Goal: Task Accomplishment & Management: Complete application form

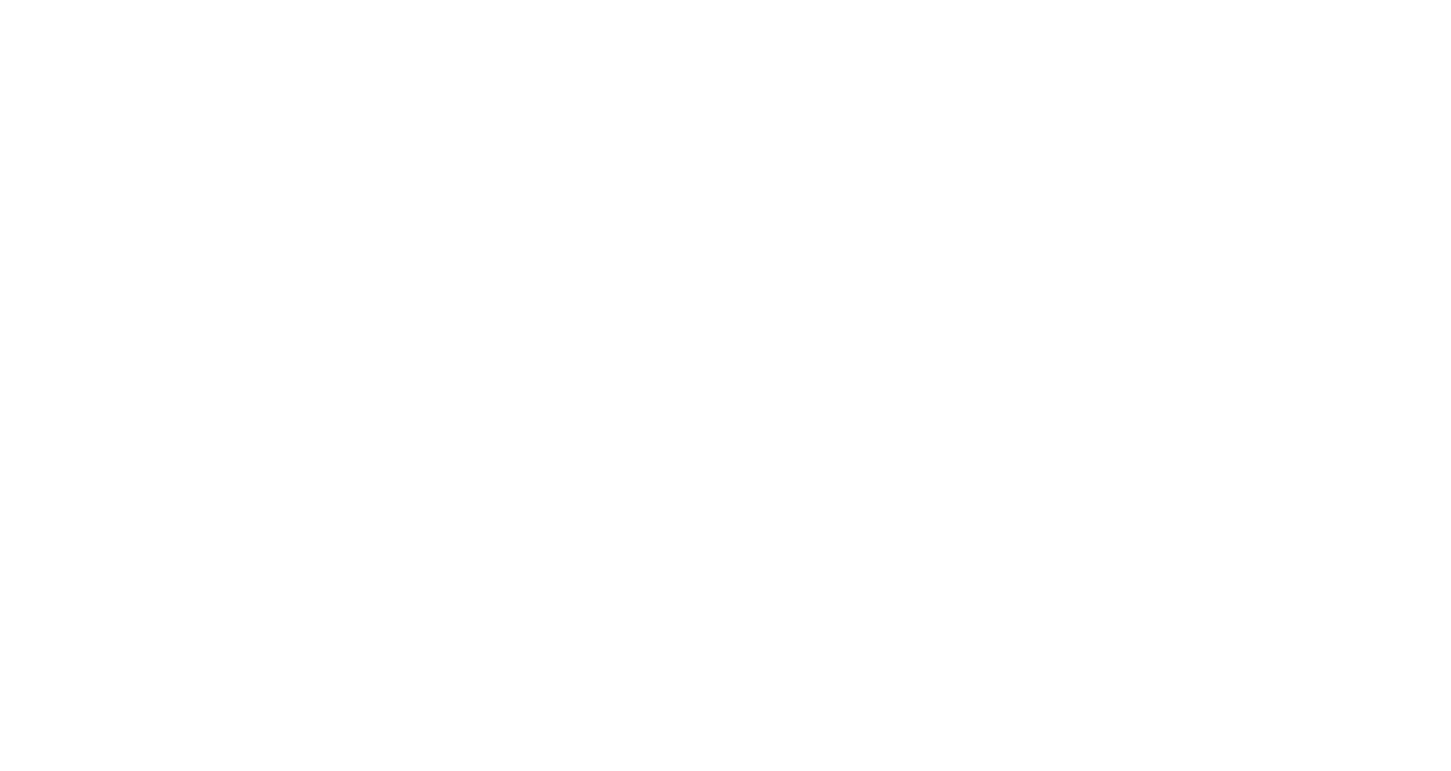
click at [0, 0] on html at bounding box center [0, 0] width 0 height 0
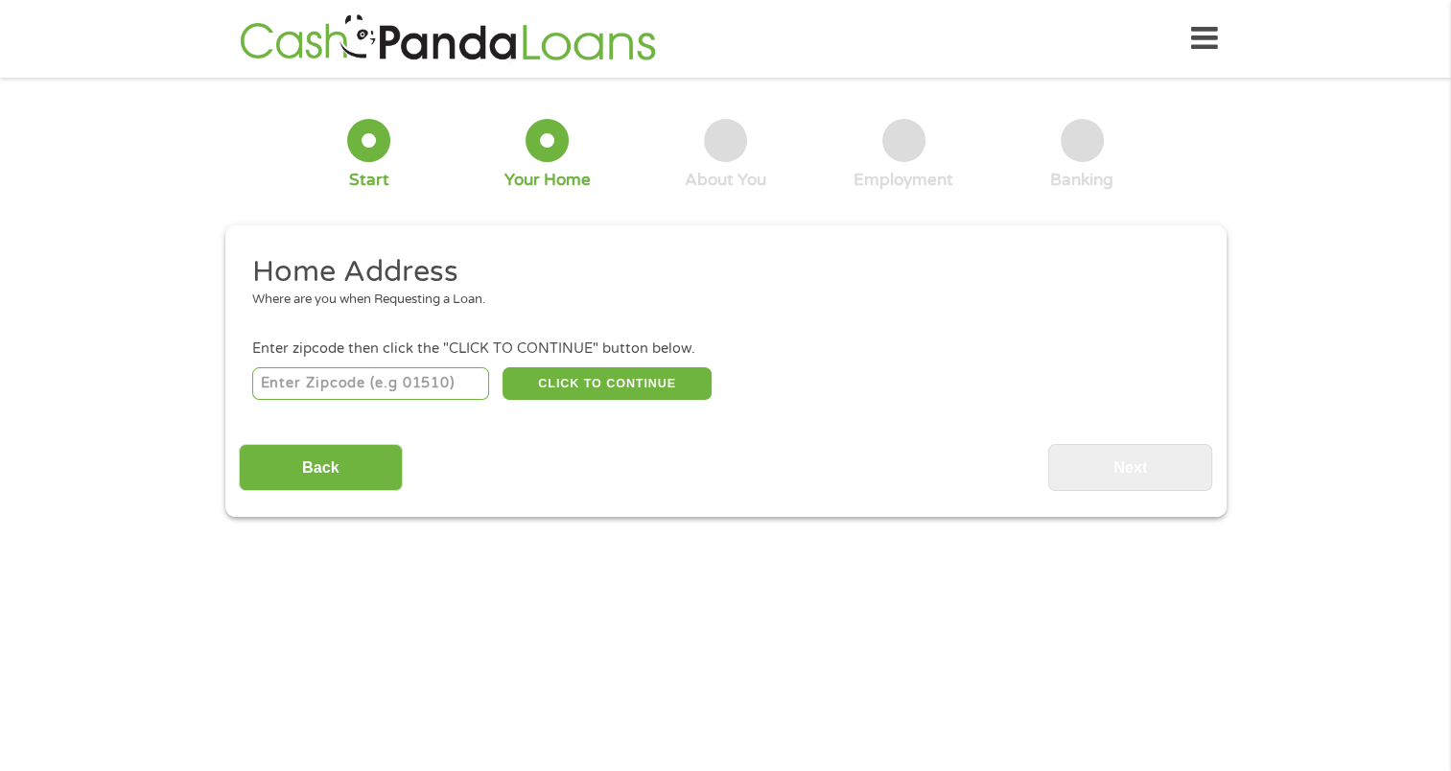
drag, startPoint x: 253, startPoint y: 382, endPoint x: 284, endPoint y: 396, distance: 33.9
click at [265, 390] on input "number" at bounding box center [370, 383] width 237 height 33
type input "43235"
select select "[US_STATE]"
click at [596, 386] on button "CLICK TO CONTINUE" at bounding box center [607, 383] width 209 height 33
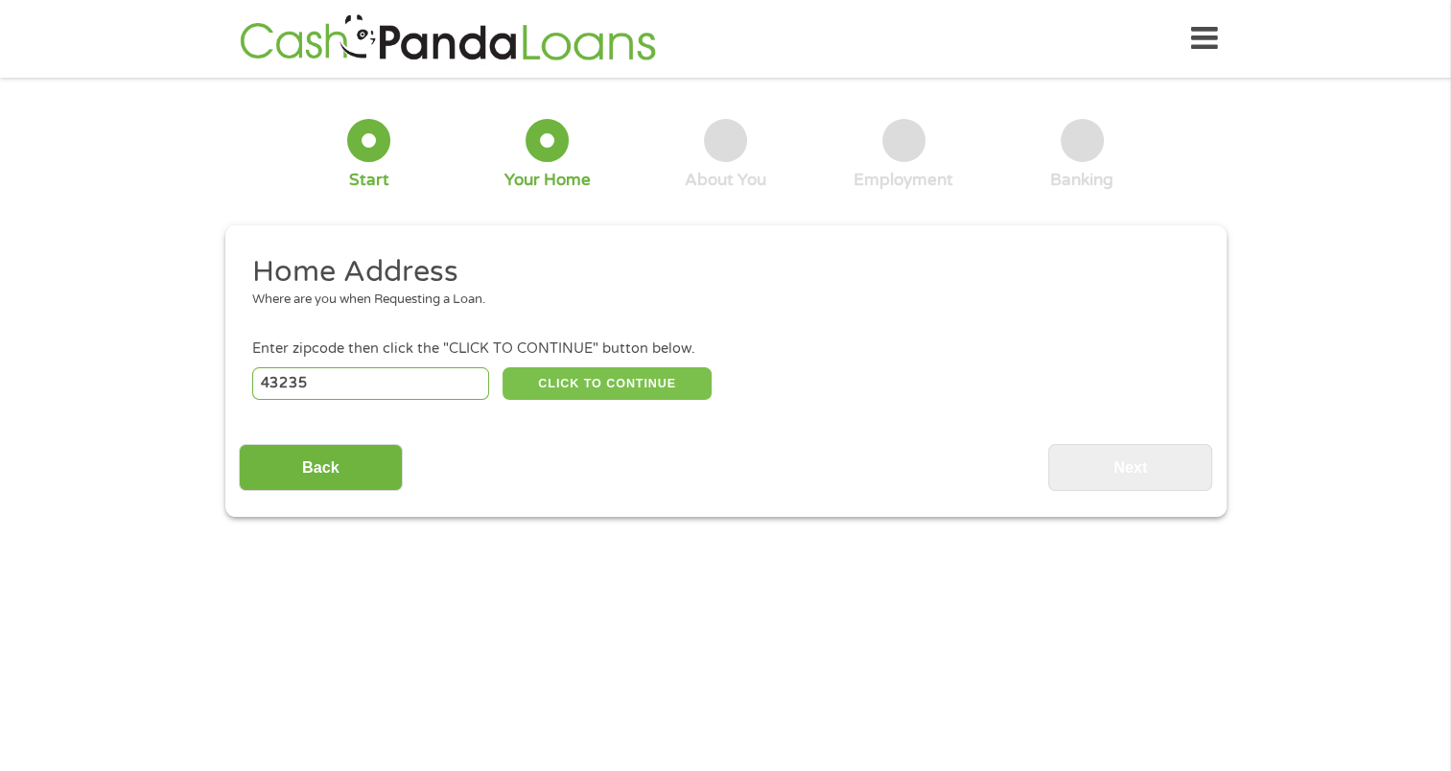
type input "43235"
type input "Columbus"
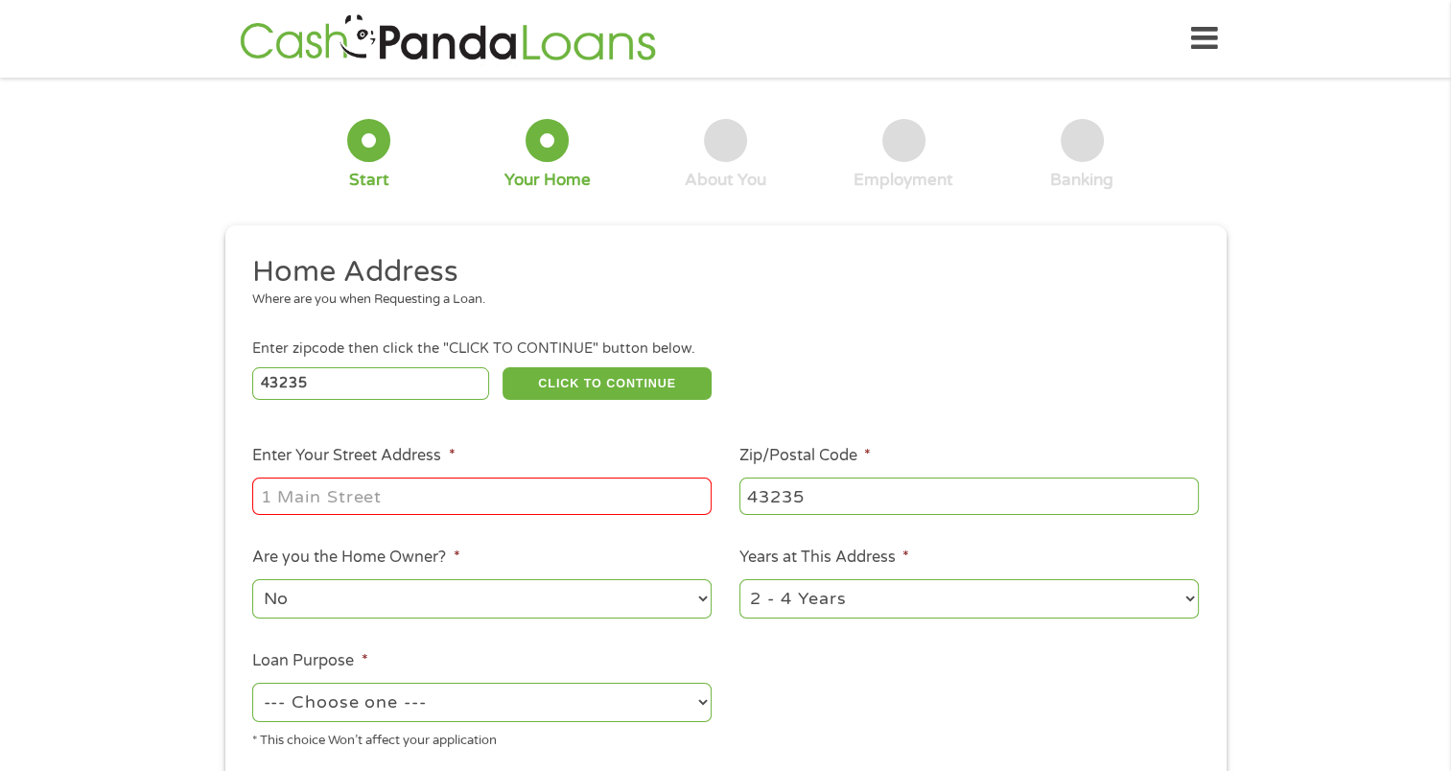
click at [301, 488] on input "Enter Your Street Address *" at bounding box center [481, 496] width 459 height 36
type input "[STREET_ADDRESS]"
click at [873, 594] on select "1 Year or less 1 - 2 Years 2 - 4 Years Over 4 Years" at bounding box center [968, 598] width 459 height 39
select select "60months"
click at [739, 581] on select "1 Year or less 1 - 2 Years 2 - 4 Years Over 4 Years" at bounding box center [968, 598] width 459 height 39
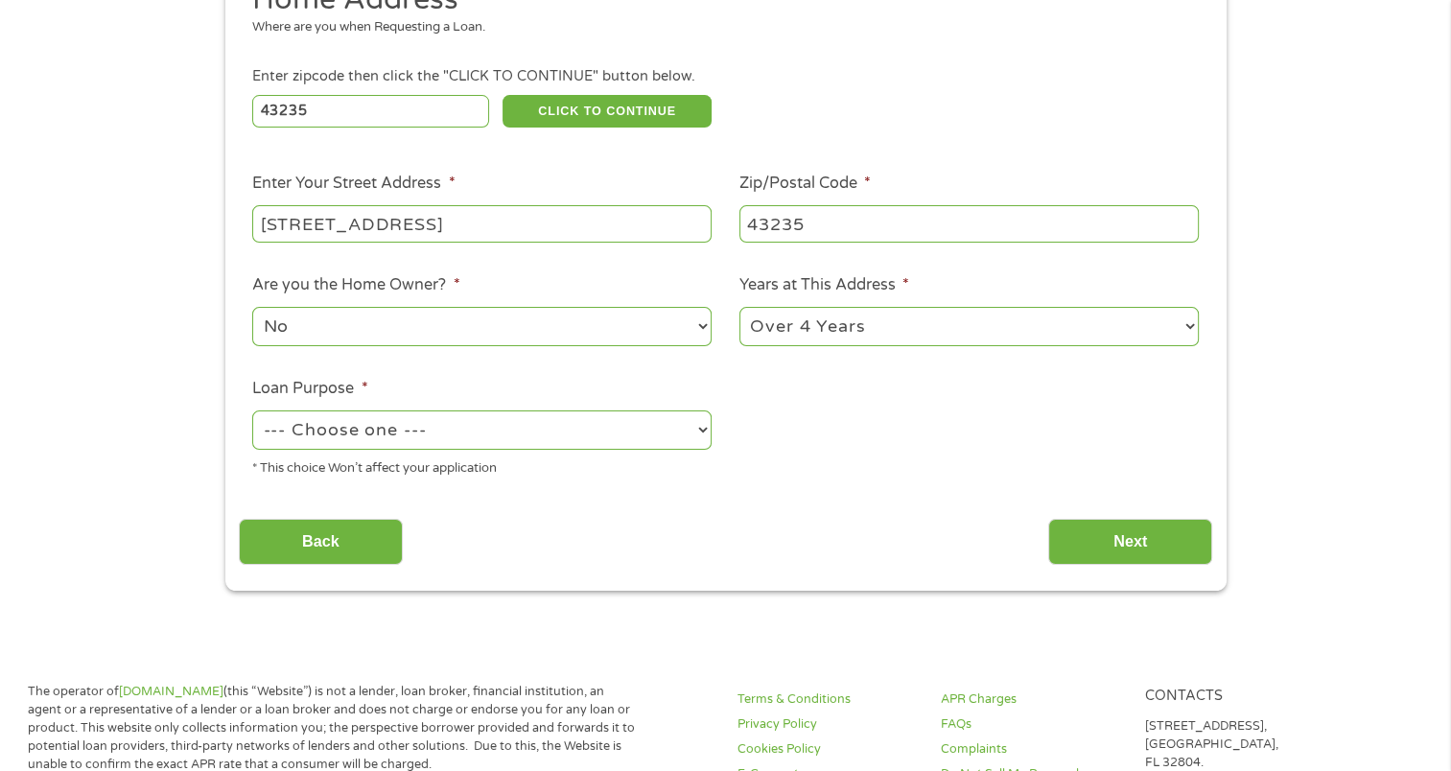
scroll to position [288, 0]
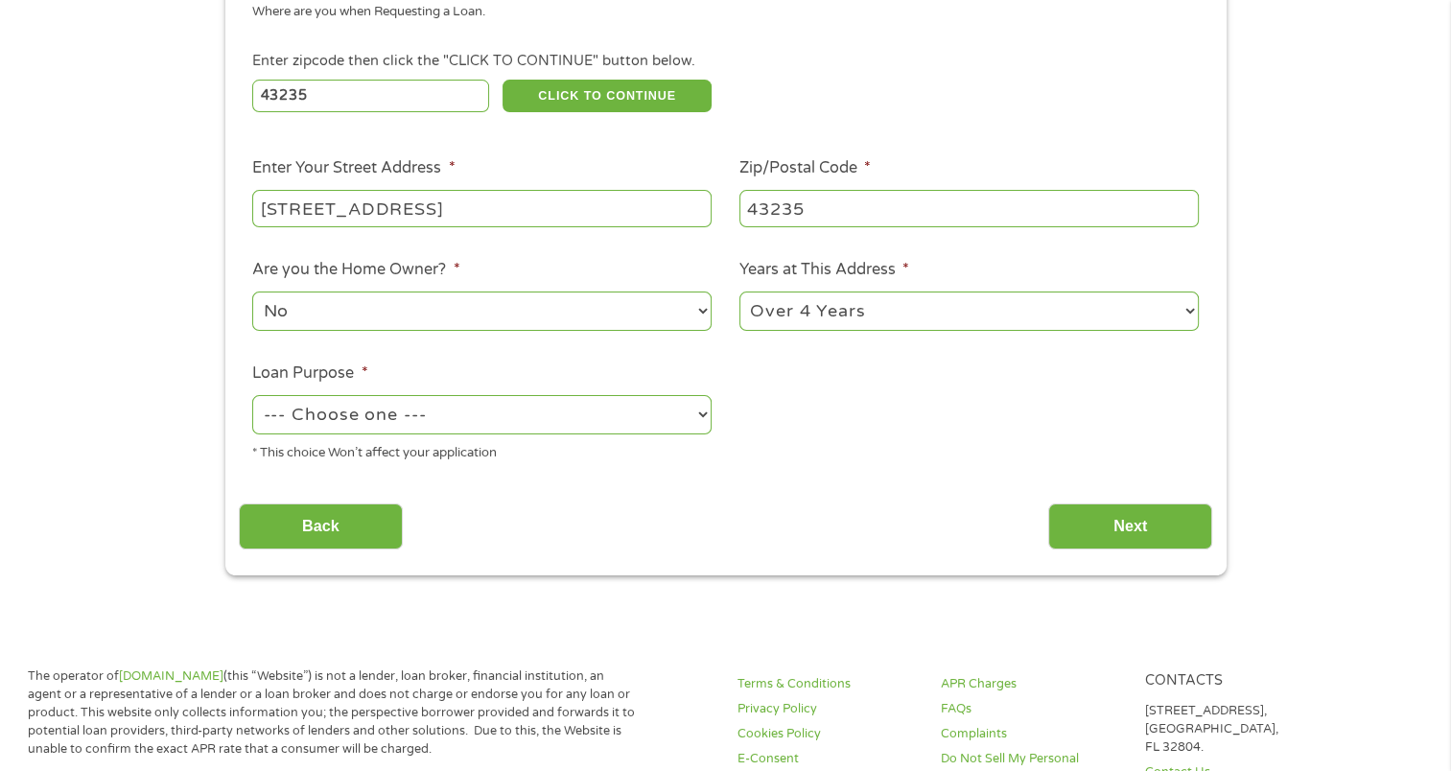
click at [322, 423] on select "--- Choose one --- Pay Bills Debt Consolidation Home Improvement Major Purchase…" at bounding box center [481, 414] width 459 height 39
select select "debtconsolidation"
click at [252, 397] on select "--- Choose one --- Pay Bills Debt Consolidation Home Improvement Major Purchase…" at bounding box center [481, 414] width 459 height 39
click at [1118, 526] on input "Next" at bounding box center [1130, 526] width 164 height 47
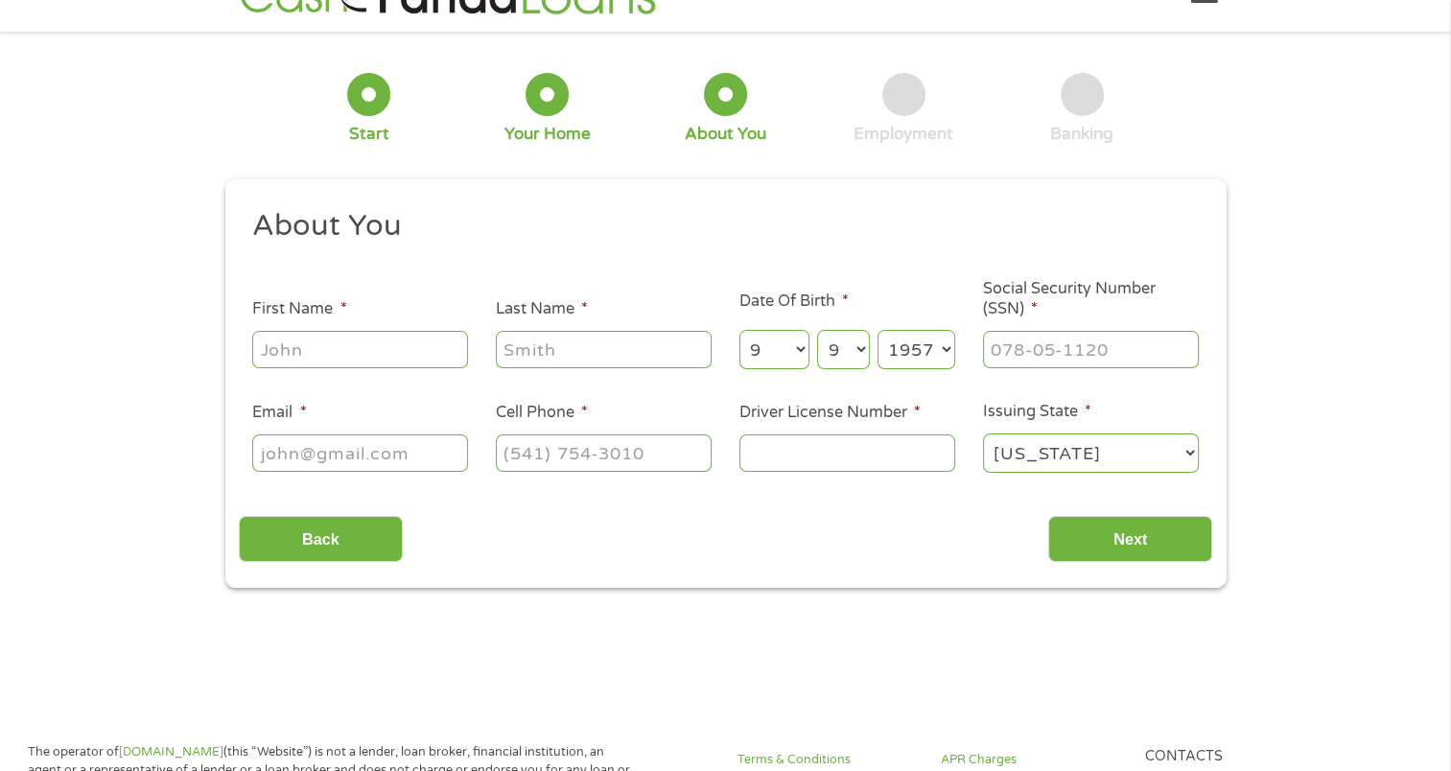
scroll to position [0, 0]
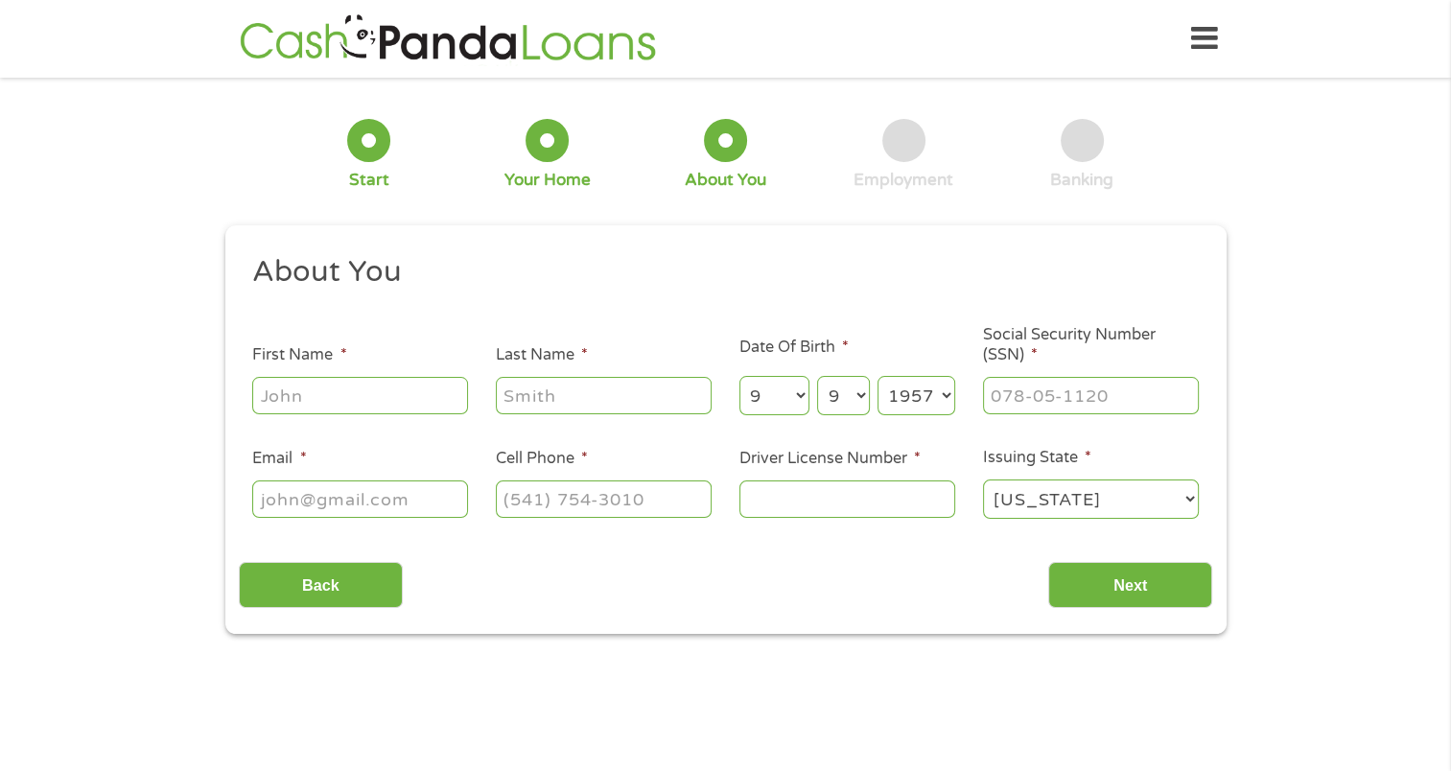
click at [288, 399] on input "First Name *" at bounding box center [360, 395] width 216 height 36
type input "[PERSON_NAME]"
type input "[EMAIL_ADDRESS][DOMAIN_NAME]"
type input "[PHONE_NUMBER]"
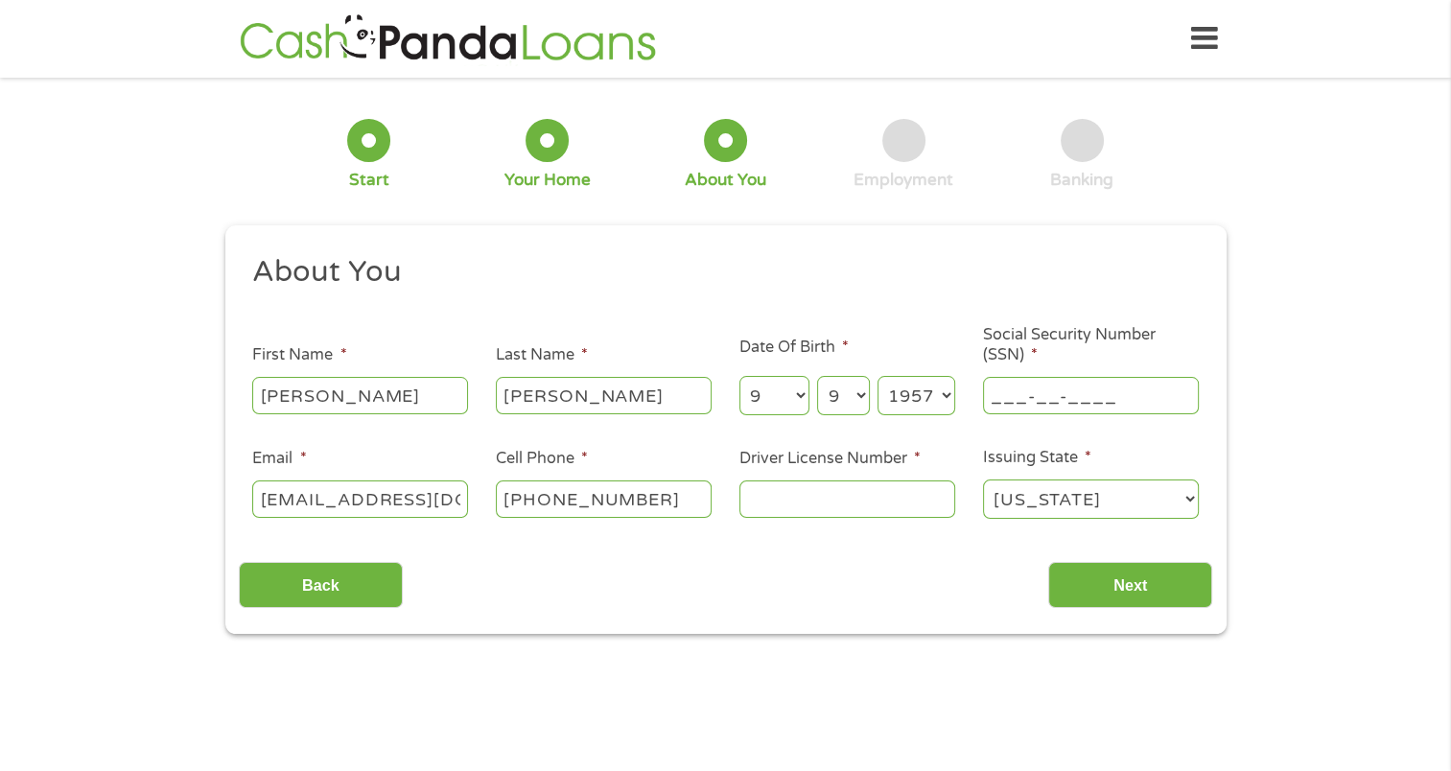
drag, startPoint x: 993, startPoint y: 393, endPoint x: 1009, endPoint y: 399, distance: 17.3
click at [995, 395] on input "___-__-____" at bounding box center [1091, 395] width 216 height 36
type input "288-52-8775"
click at [757, 505] on input "Driver License Number *" at bounding box center [847, 498] width 216 height 36
type input "rr840713"
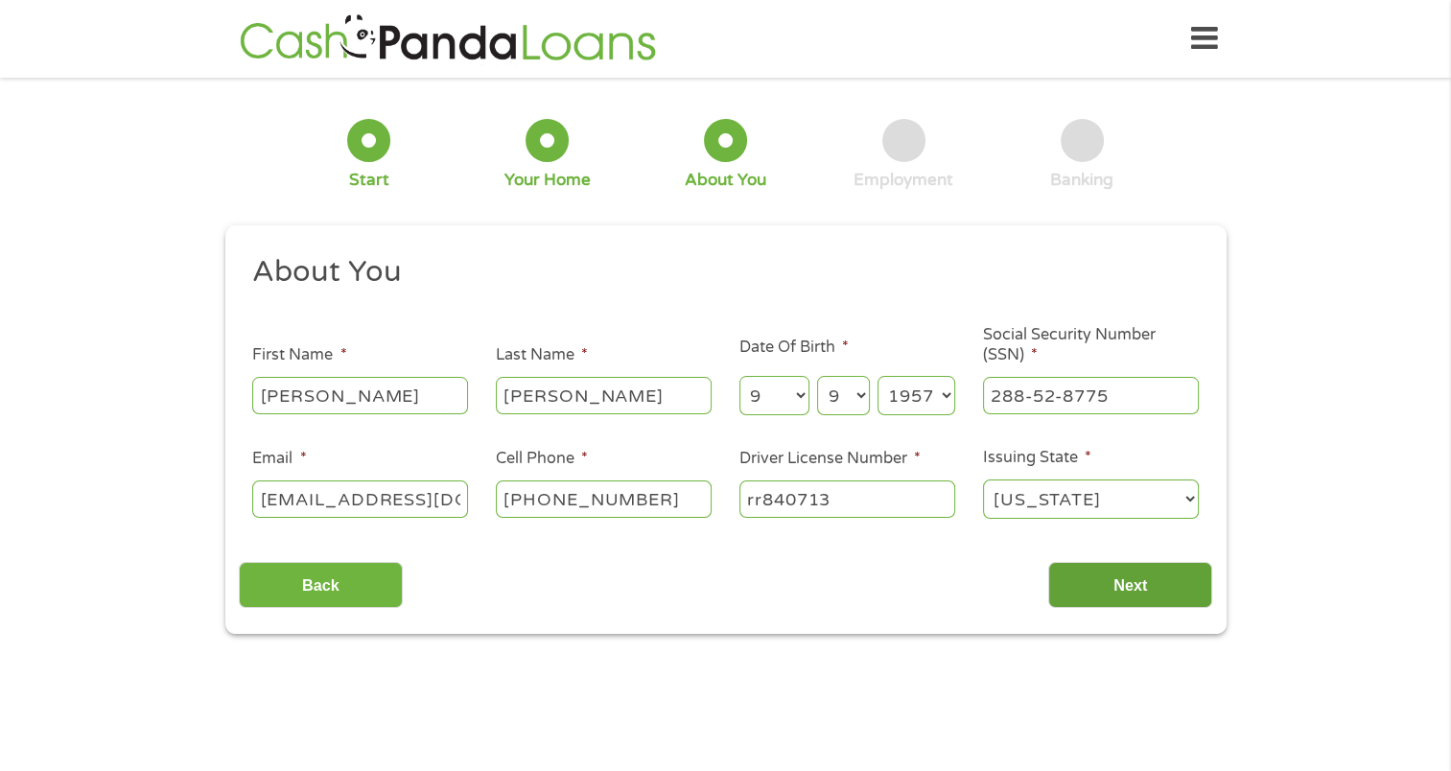
click at [1118, 588] on input "Next" at bounding box center [1130, 585] width 164 height 47
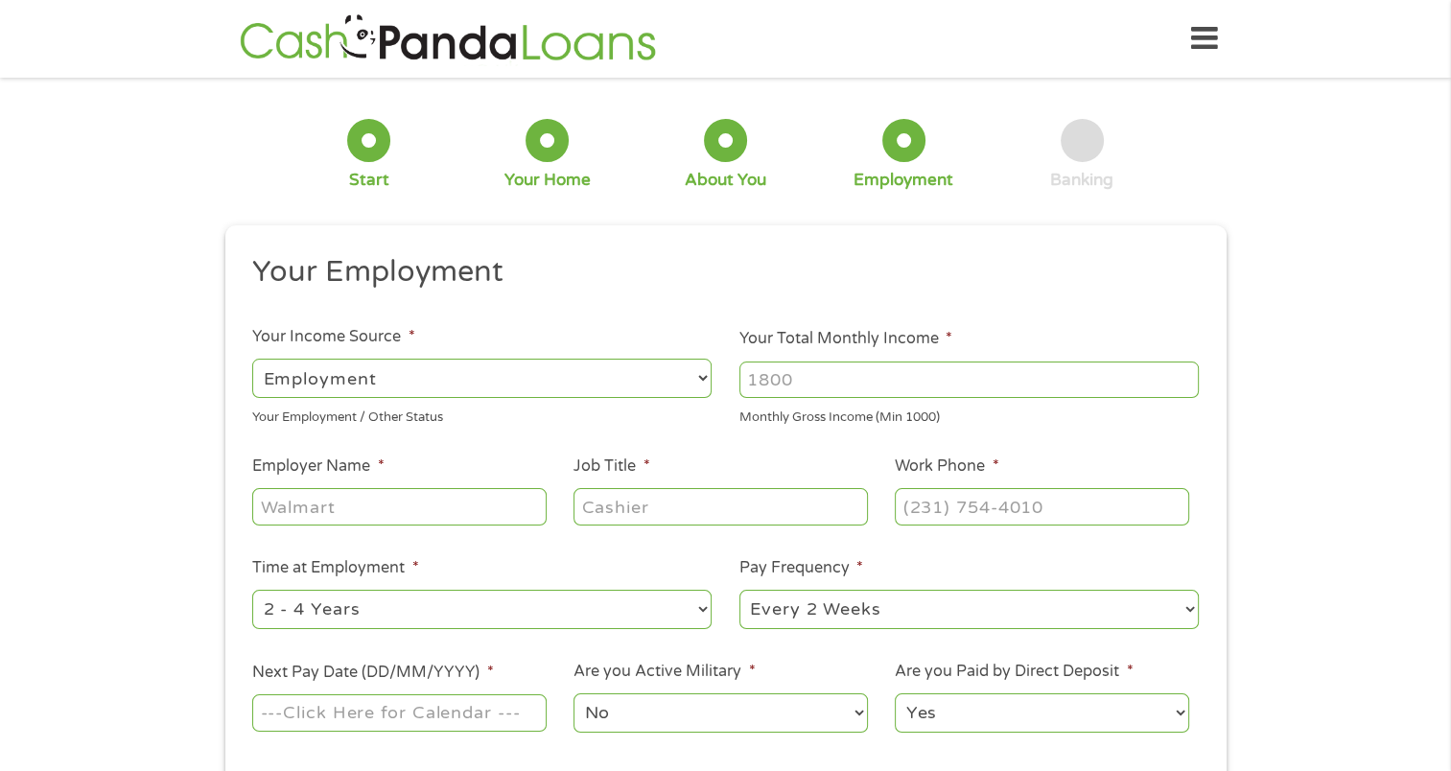
click at [783, 391] on input "Your Total Monthly Income *" at bounding box center [968, 380] width 459 height 36
type input "4000"
click at [316, 510] on input "Employer Name *" at bounding box center [398, 506] width 293 height 36
type input "[US_STATE] capital mortgage"
click at [603, 509] on input "Job Title *" at bounding box center [719, 506] width 293 height 36
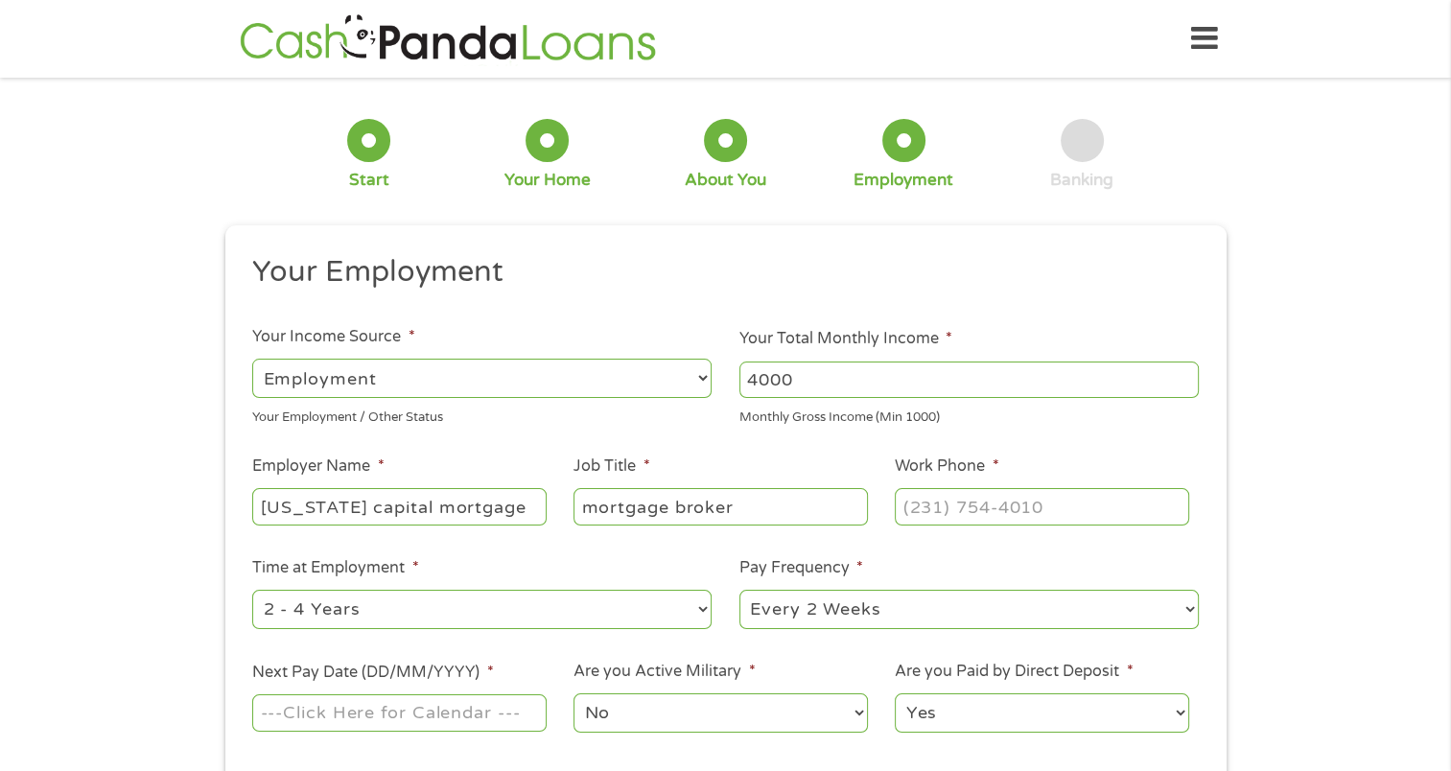
type input "mortgage broker"
click at [900, 512] on input "(___) ___-____" at bounding box center [1041, 506] width 293 height 36
type input "[PHONE_NUMBER]"
click at [430, 614] on select "--- Choose one --- 1 Year or less 1 - 2 Years 2 - 4 Years Over 4 Years" at bounding box center [481, 609] width 459 height 39
select select "60months"
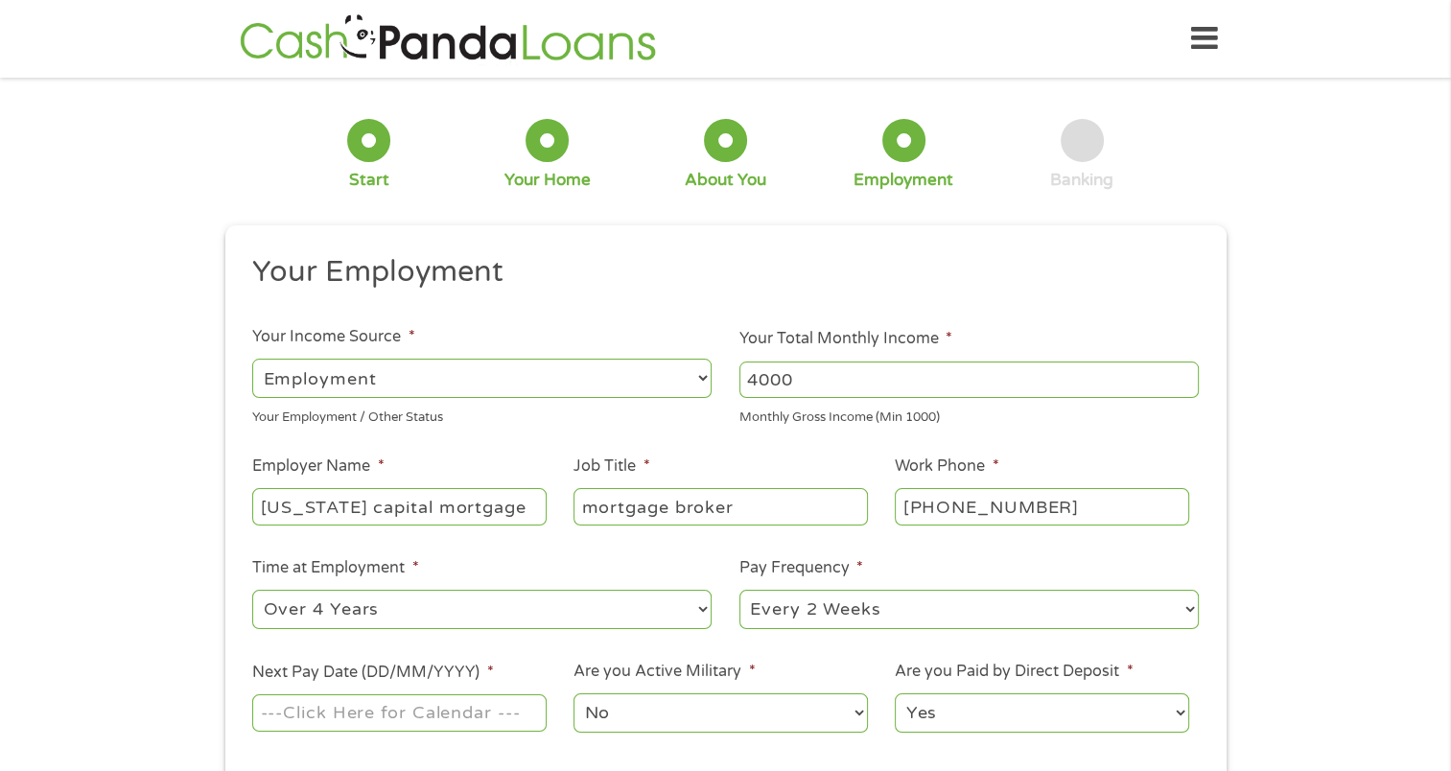
click at [252, 591] on select "--- Choose one --- 1 Year or less 1 - 2 Years 2 - 4 Years Over 4 Years" at bounding box center [481, 609] width 459 height 39
click at [909, 609] on select "--- Choose one --- Every 2 Weeks Every Week Monthly Semi-Monthly" at bounding box center [968, 609] width 459 height 39
select select "semimonthly"
click at [739, 591] on select "--- Choose one --- Every 2 Weeks Every Week Monthly Semi-Monthly" at bounding box center [968, 609] width 459 height 39
click at [372, 716] on input "Next Pay Date (DD/MM/YYYY) *" at bounding box center [398, 712] width 293 height 36
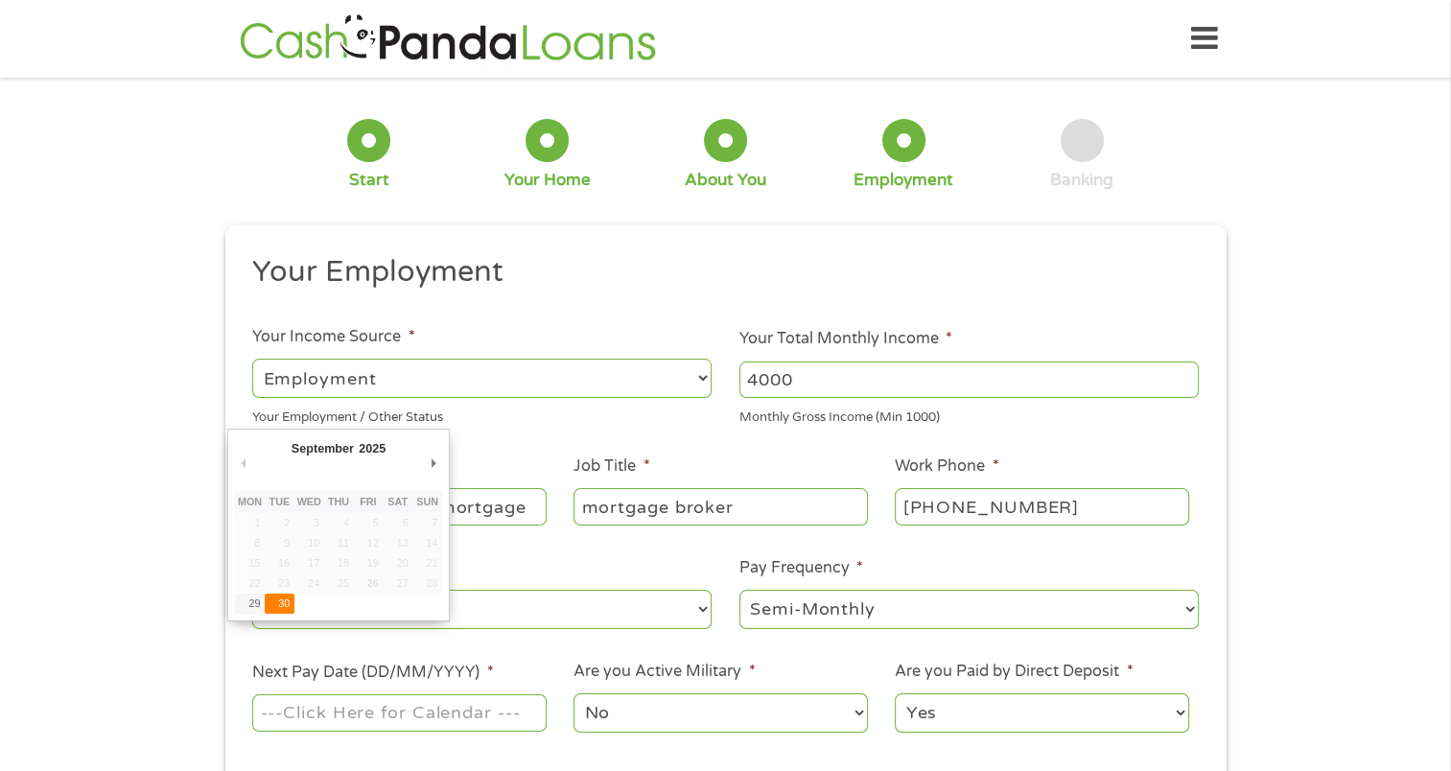
type input "[DATE]"
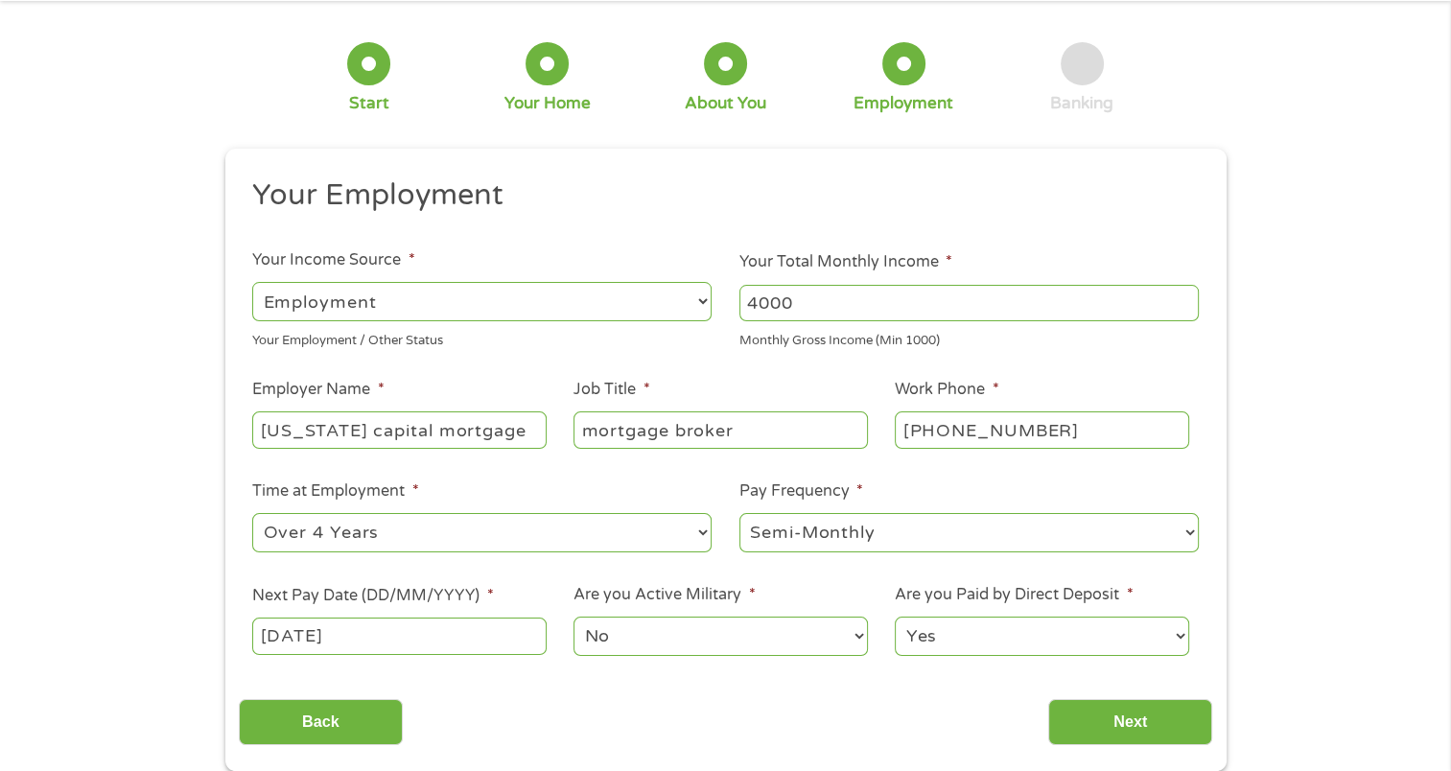
scroll to position [192, 0]
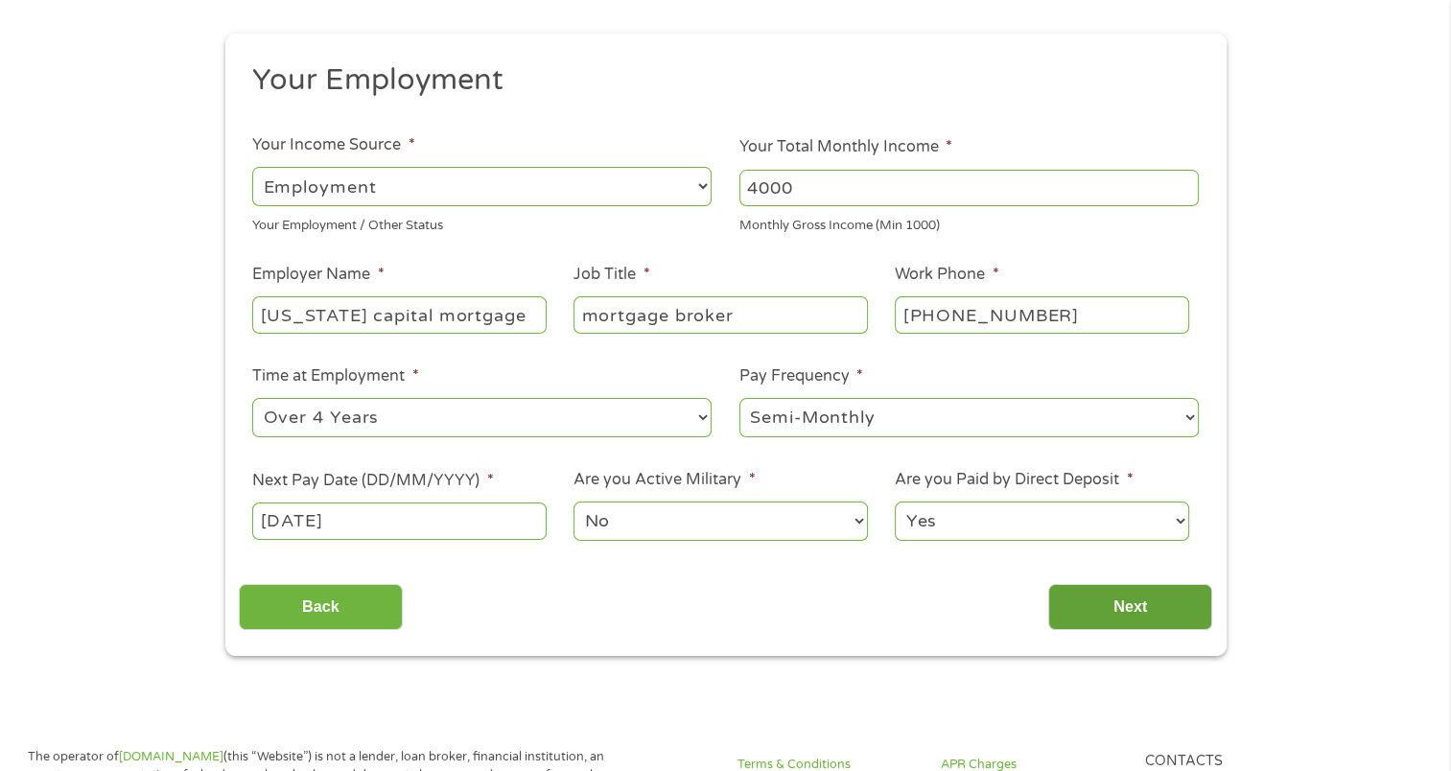
click at [1130, 613] on input "Next" at bounding box center [1130, 607] width 164 height 47
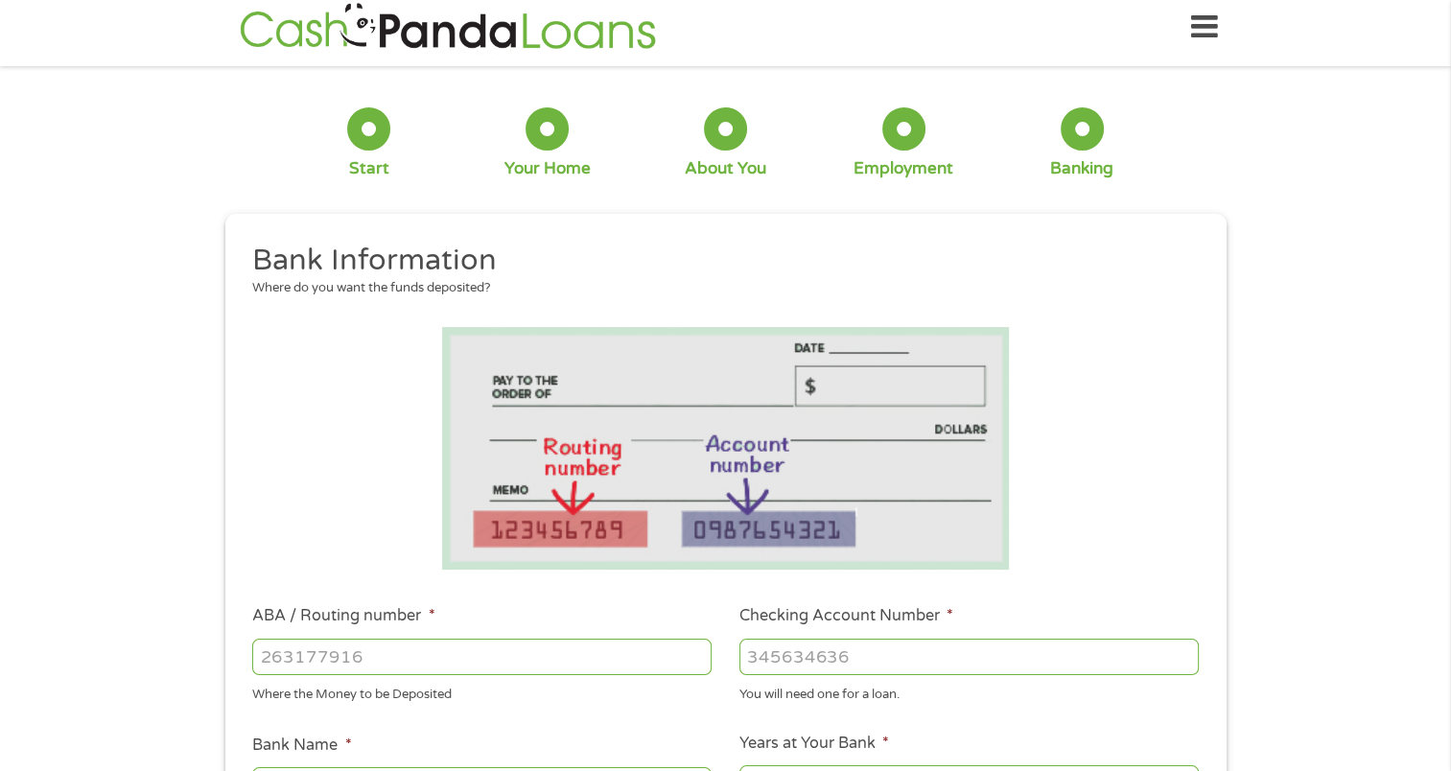
scroll to position [0, 0]
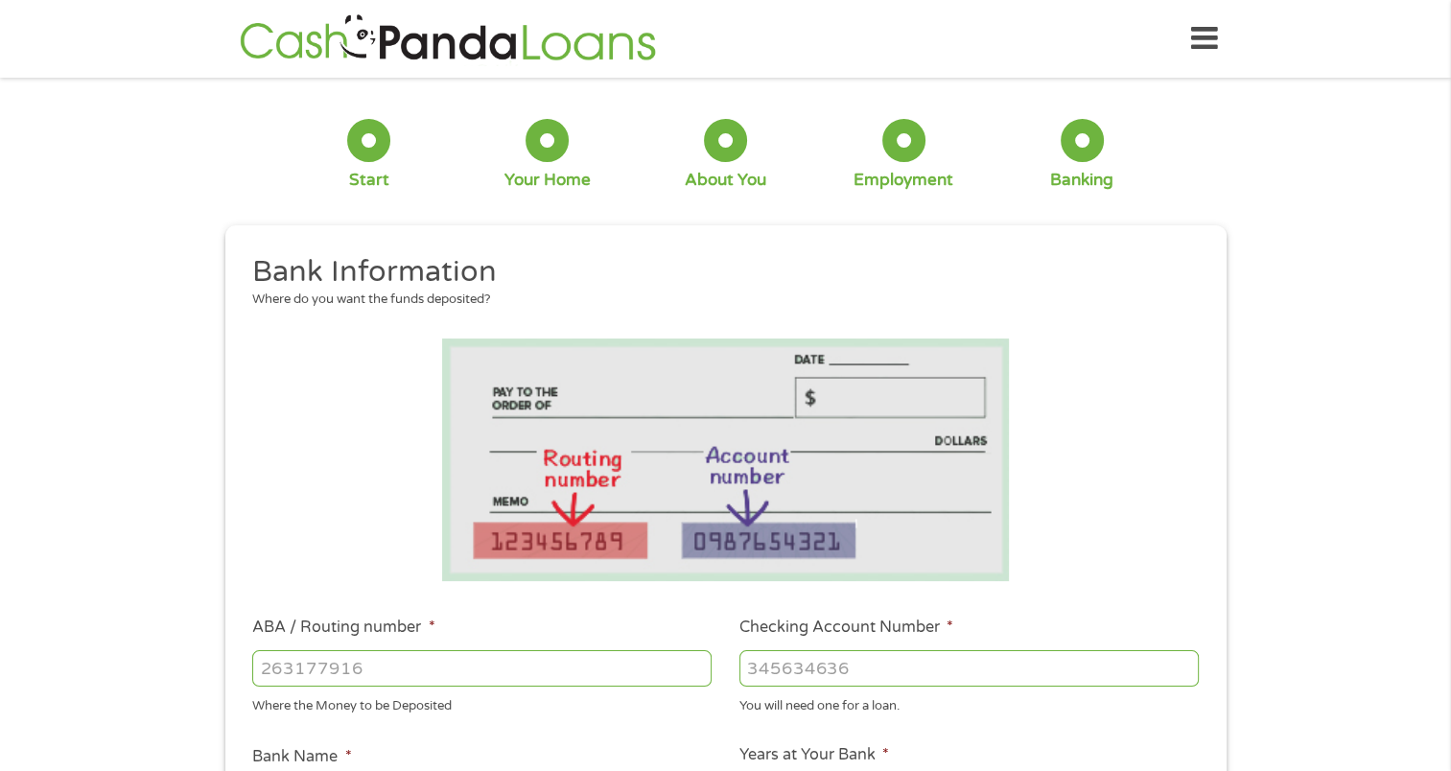
click at [272, 670] on input "ABA / Routing number *" at bounding box center [481, 668] width 459 height 36
type input "044002161"
type input "FIFTH THIRD BANK"
type input "044002161"
click at [742, 671] on li "Checking Account Number * You will need one for a loan." at bounding box center [969, 666] width 487 height 100
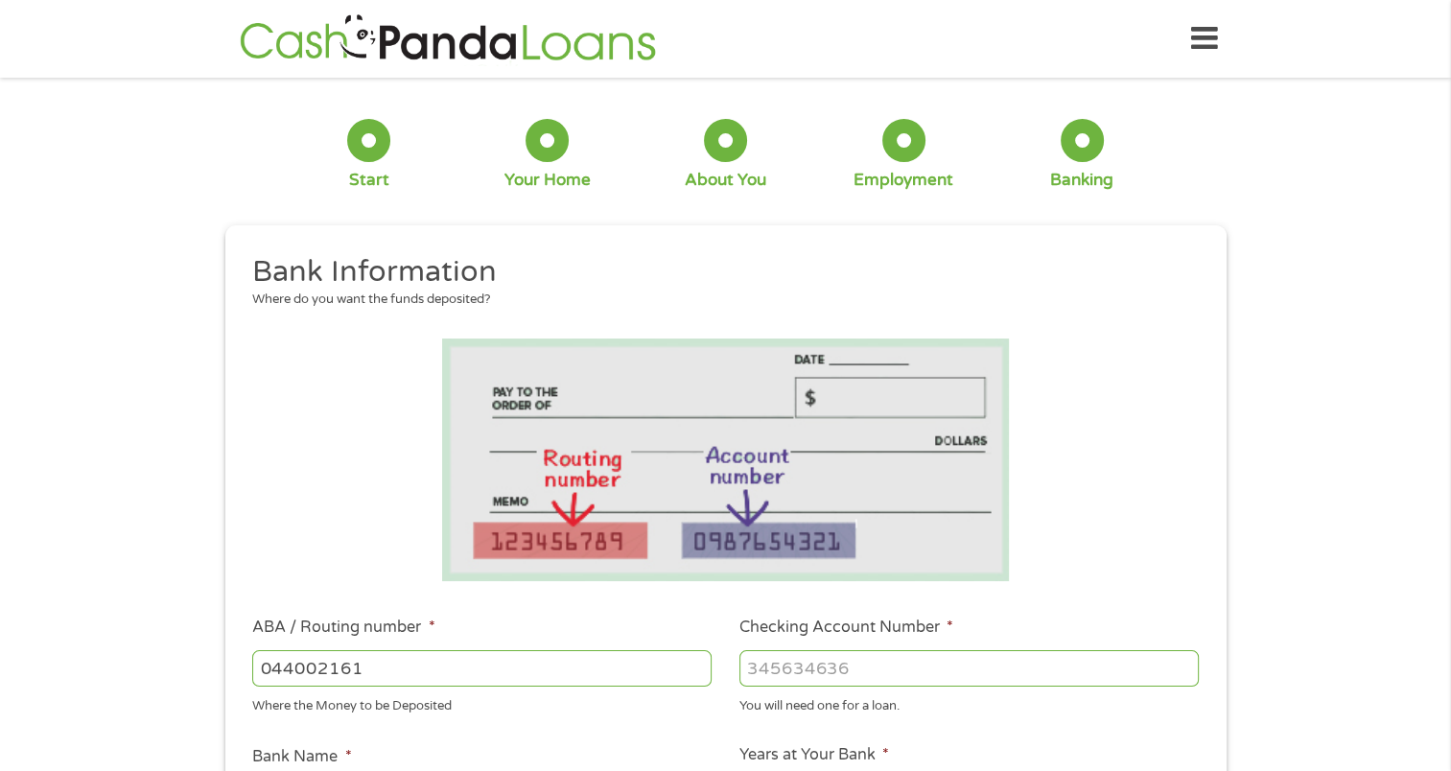
click at [748, 670] on input "Checking Account Number *" at bounding box center [968, 668] width 459 height 36
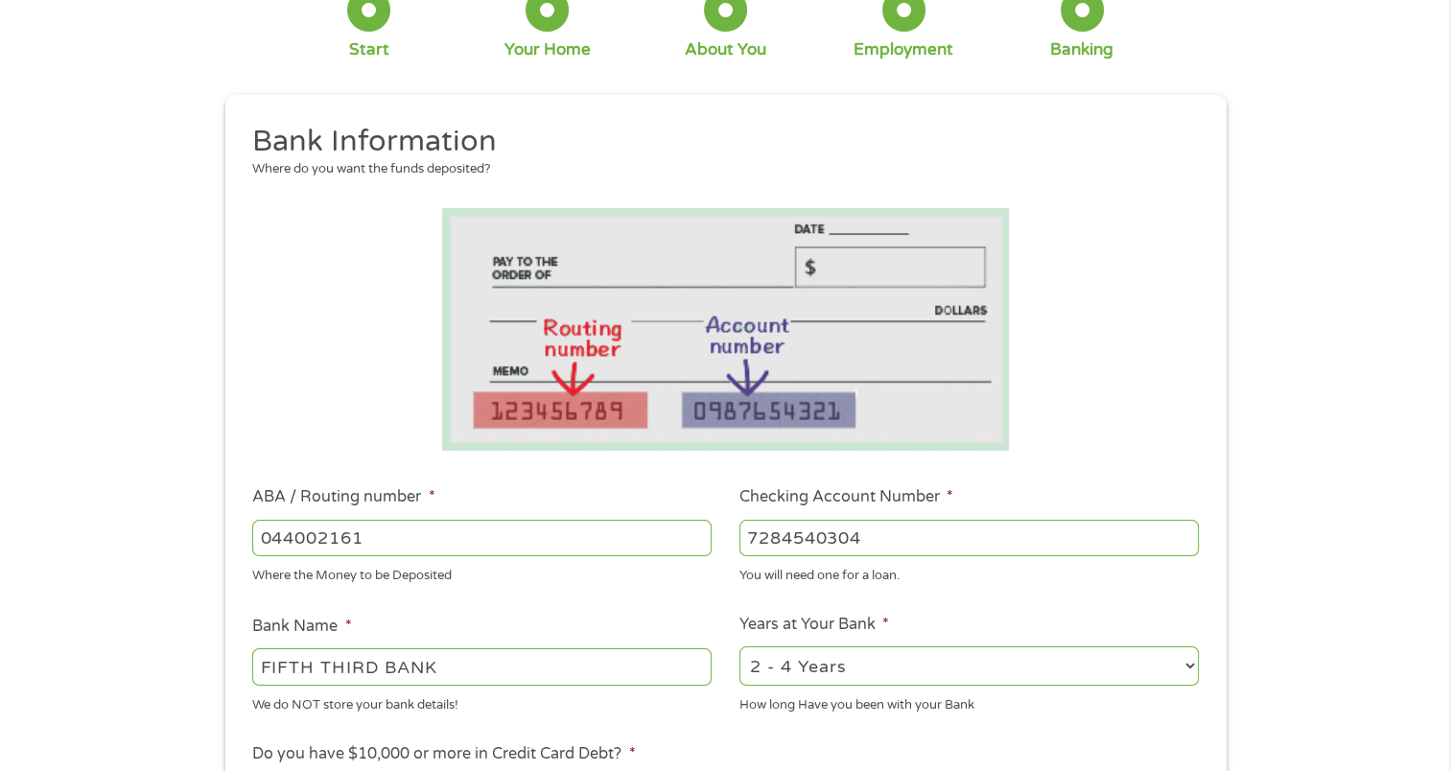
scroll to position [288, 0]
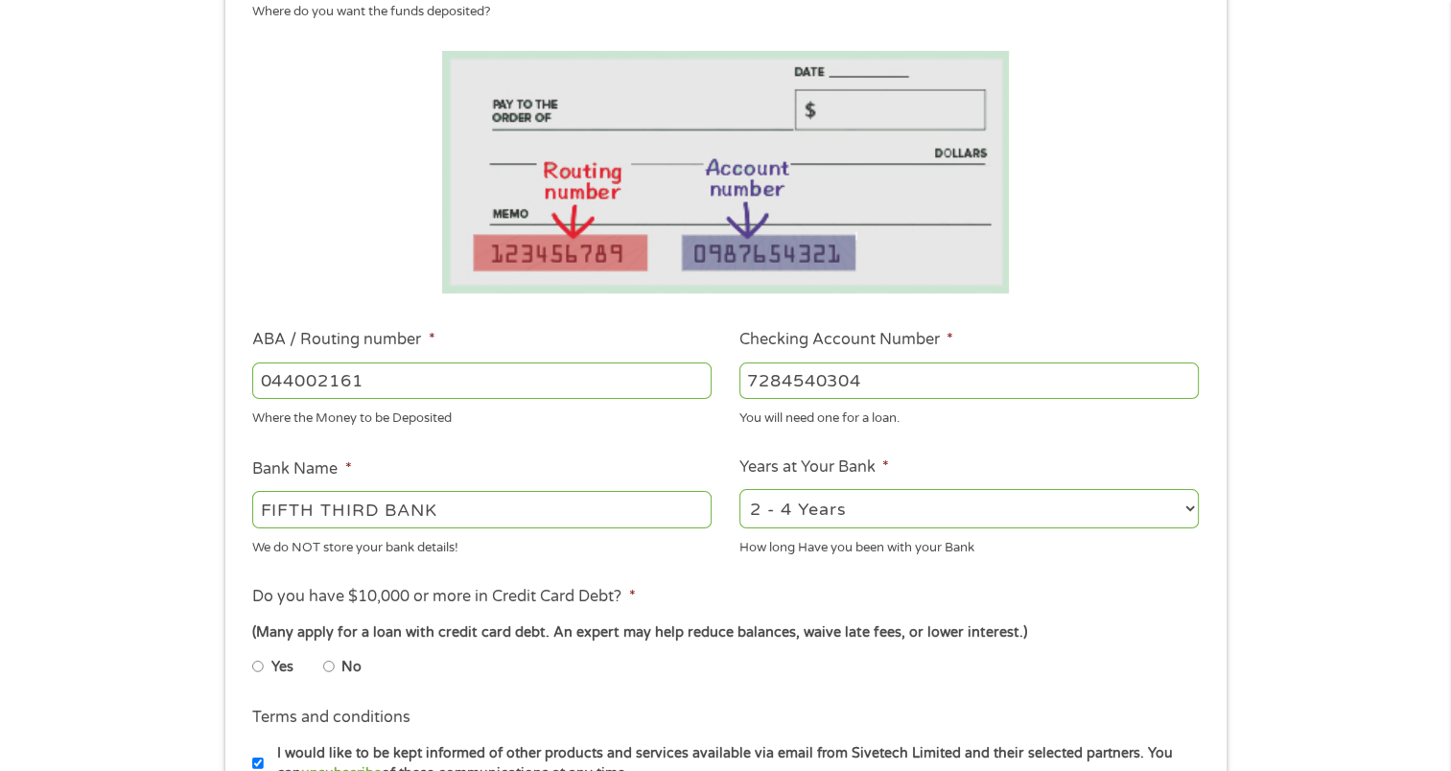
type input "7284540304"
click at [878, 513] on select "2 - 4 Years 6 - 12 Months 1 - 2 Years Over 4 Years" at bounding box center [968, 508] width 459 height 39
select select "60months"
click at [739, 490] on select "2 - 4 Years 6 - 12 Months 1 - 2 Years Over 4 Years" at bounding box center [968, 508] width 459 height 39
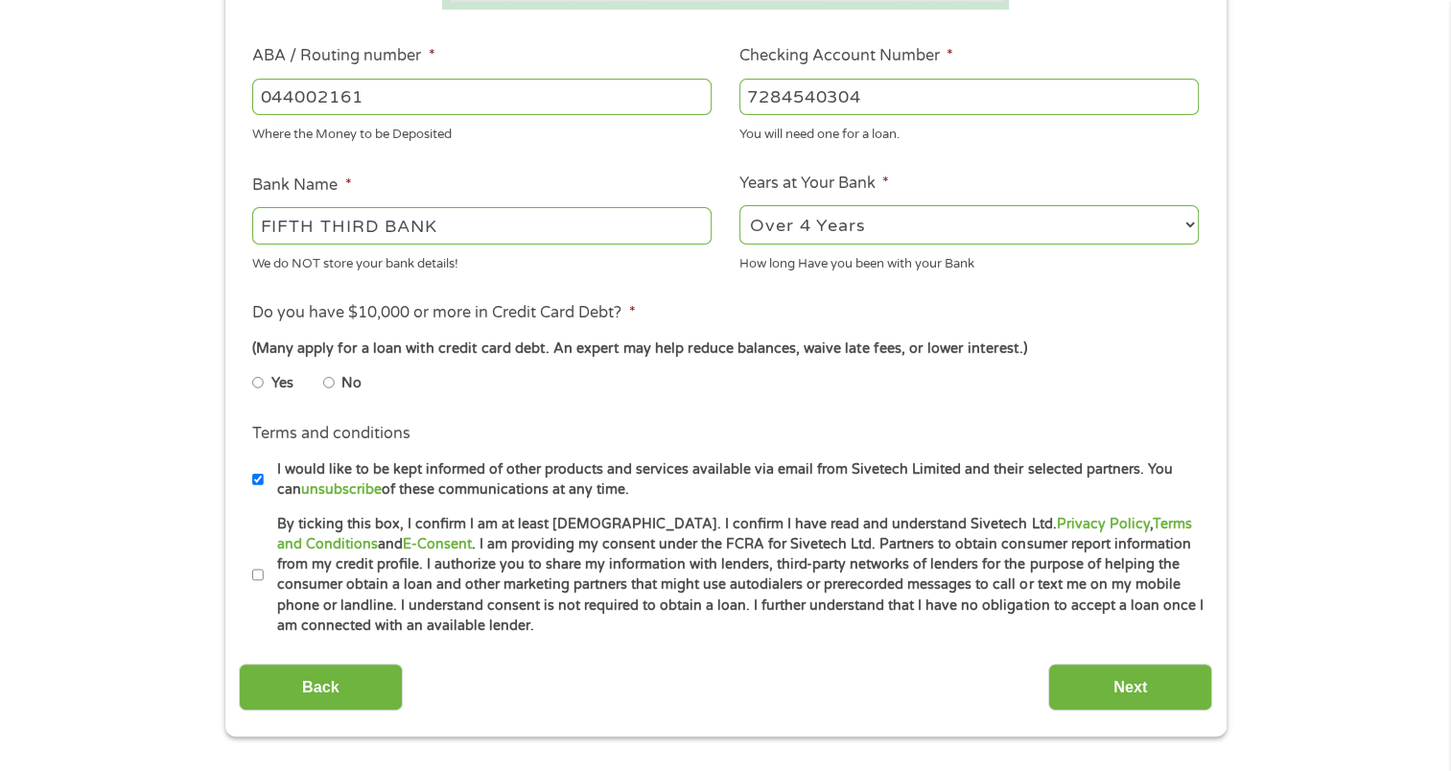
scroll to position [575, 0]
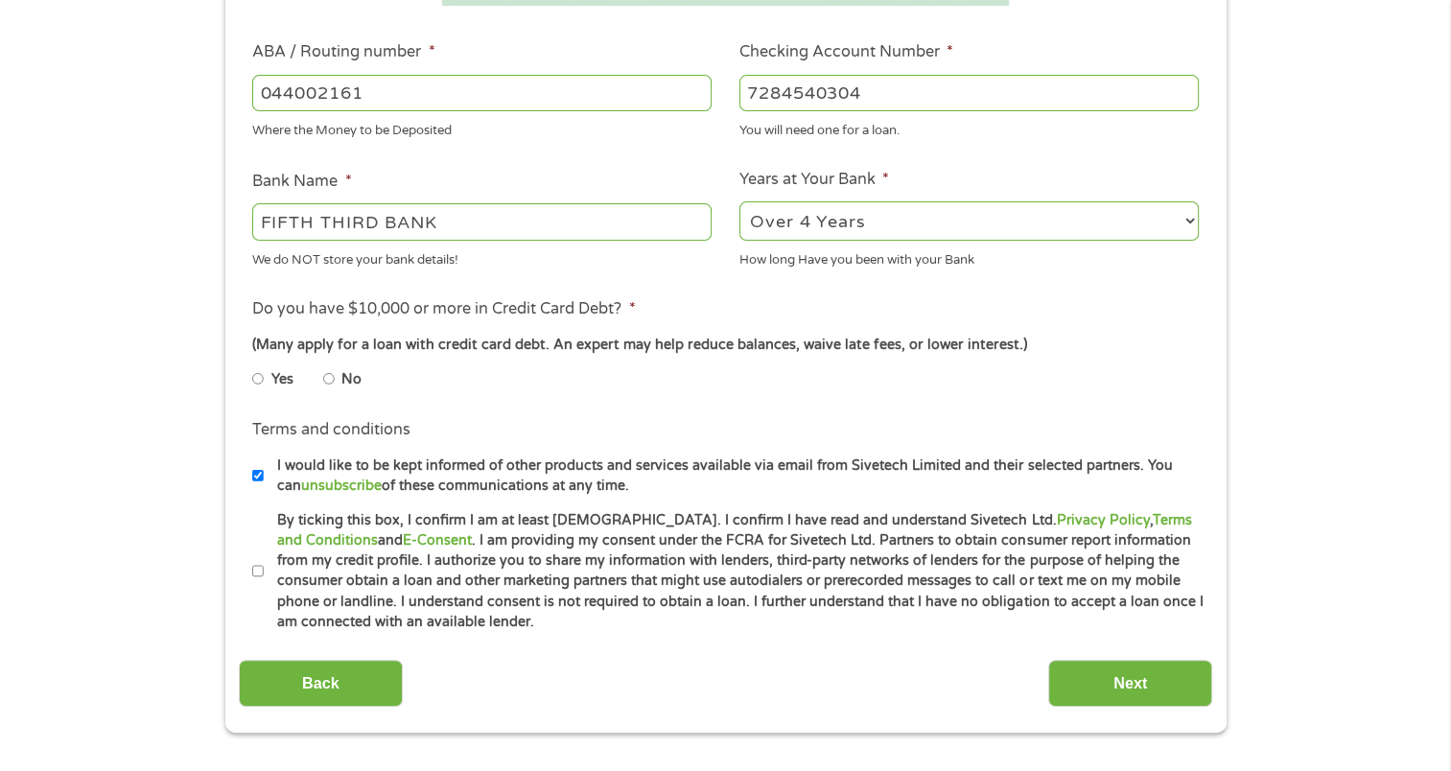
drag, startPoint x: 329, startPoint y: 386, endPoint x: 334, endPoint y: 401, distance: 16.1
click at [330, 386] on input "No" at bounding box center [329, 378] width 12 height 31
radio input "true"
click at [255, 565] on input "By ticking this box, I confirm I am at least [DEMOGRAPHIC_DATA]. I confirm I ha…" at bounding box center [258, 571] width 12 height 31
checkbox input "true"
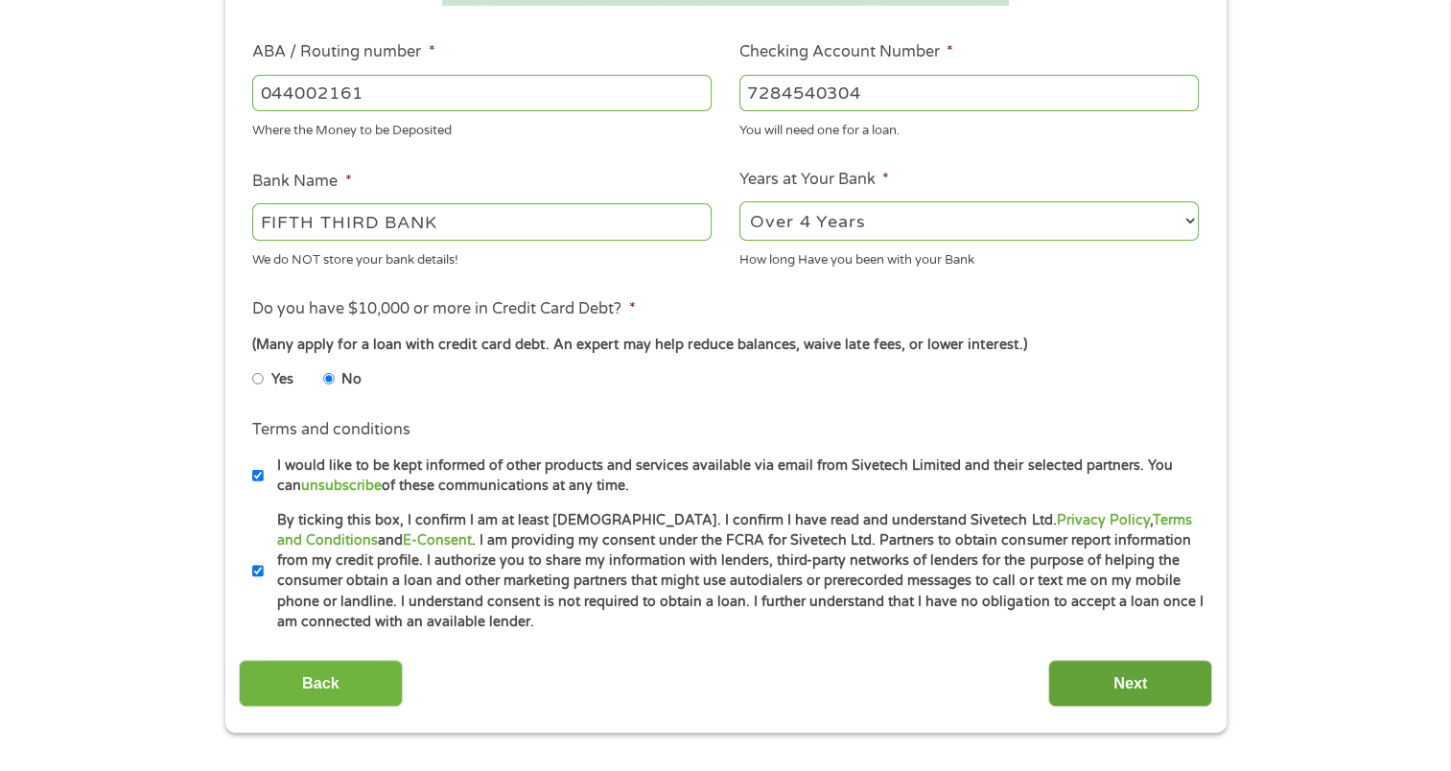
click at [1116, 683] on input "Next" at bounding box center [1130, 683] width 164 height 47
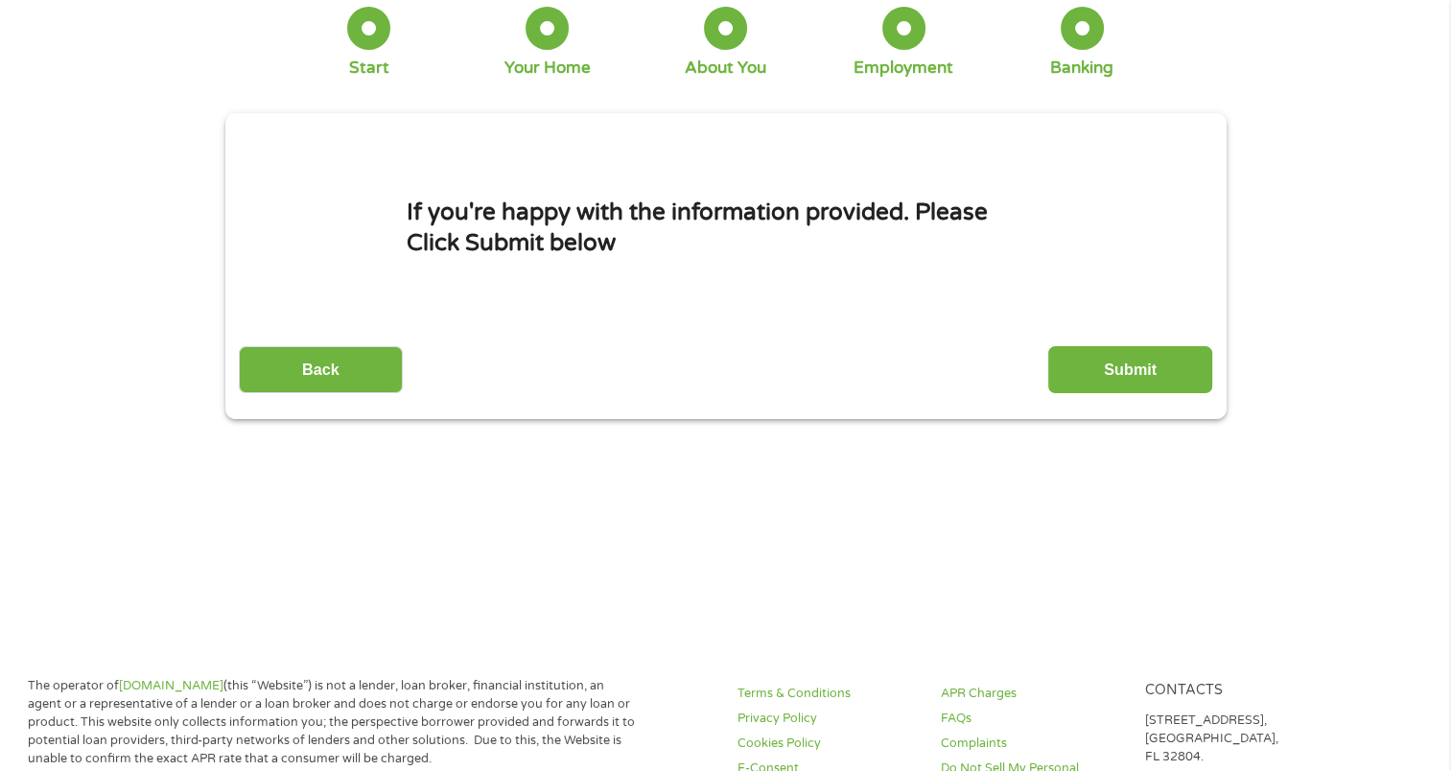
scroll to position [0, 0]
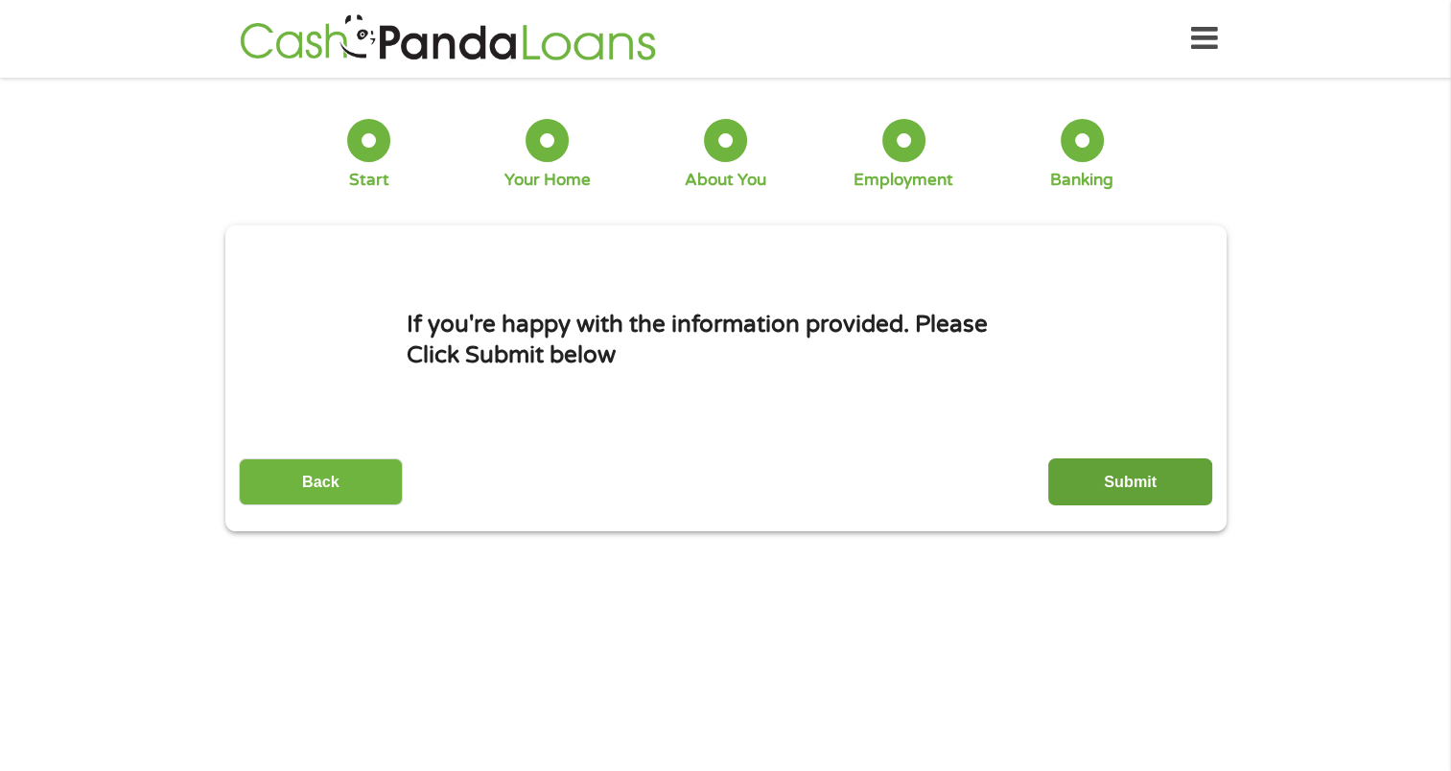
drag, startPoint x: 1216, startPoint y: 491, endPoint x: 1189, endPoint y: 471, distance: 33.6
click at [1180, 467] on div "1 Start 2 Your Home 3 About You 4 Employment 5 Banking 6 This field is hidden w…" at bounding box center [726, 310] width 1036 height 439
click at [1145, 482] on input "Submit" at bounding box center [1130, 481] width 164 height 47
